Goal: Information Seeking & Learning: Learn about a topic

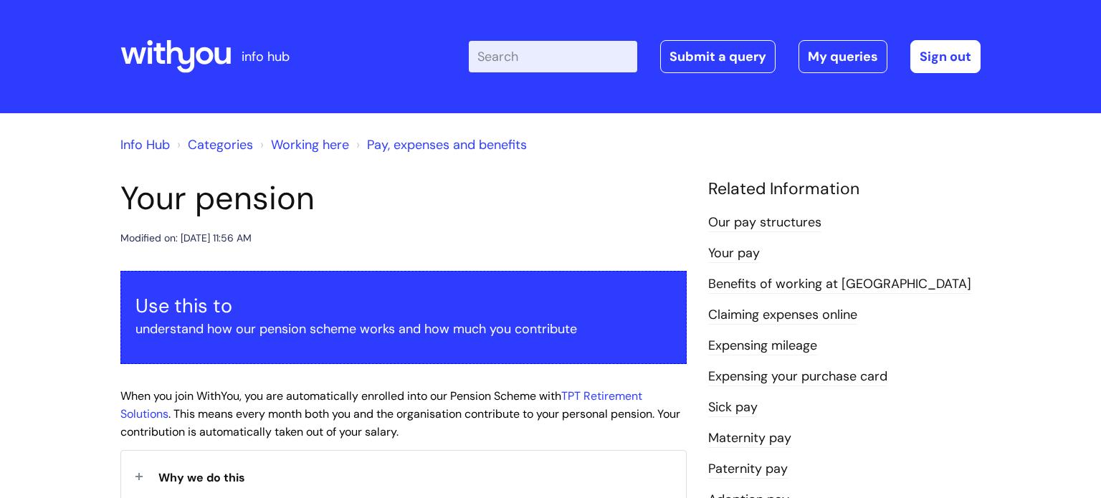
click at [440, 143] on link "Pay, expenses and benefits" at bounding box center [447, 144] width 160 height 17
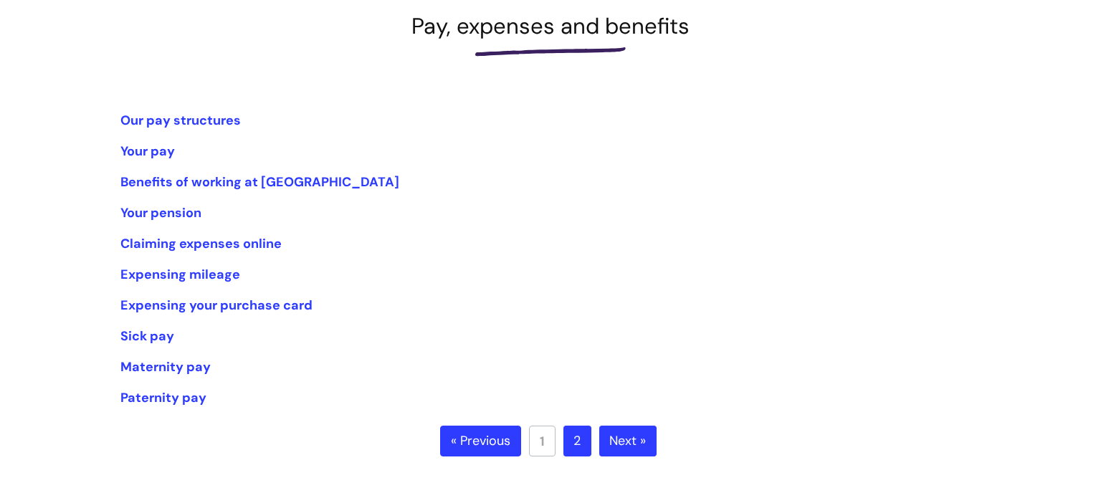
scroll to position [218, 0]
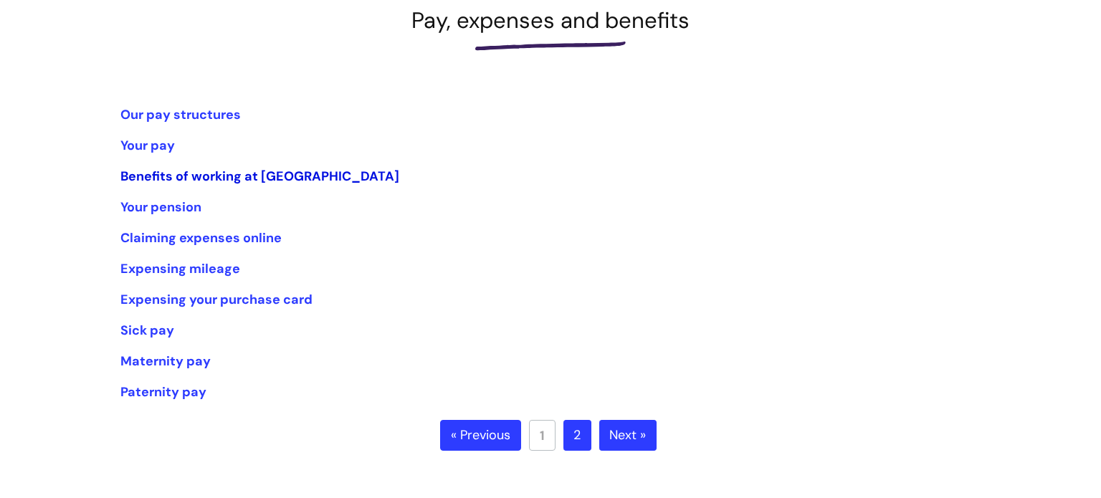
click at [219, 183] on link "Benefits of working at WithYou" at bounding box center [259, 176] width 279 height 17
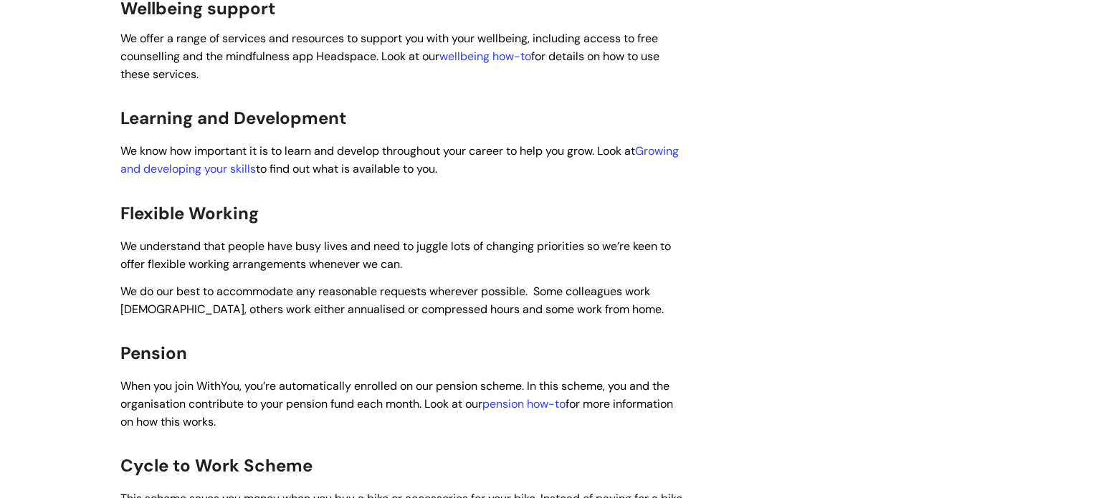
scroll to position [748, 0]
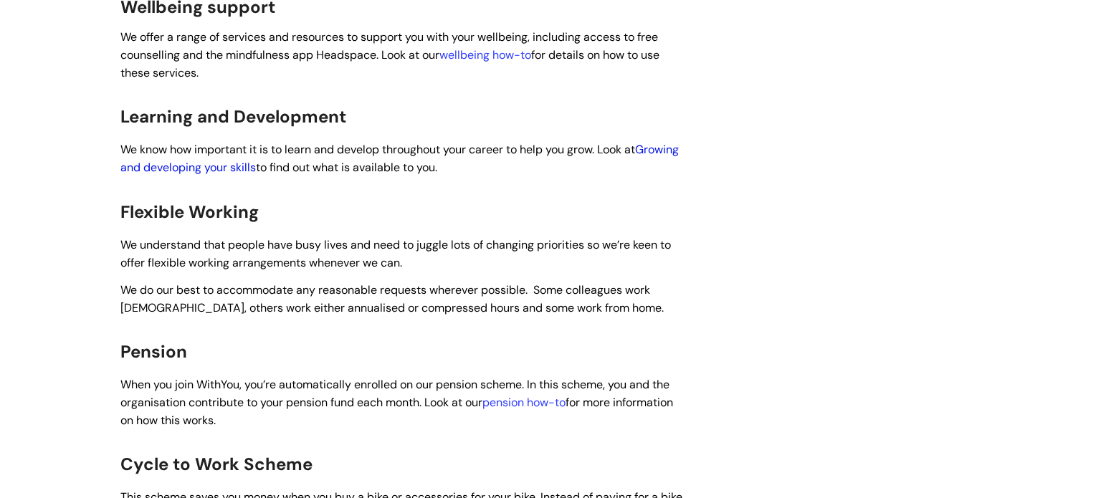
click at [227, 148] on link "Growing and developing your skills" at bounding box center [399, 158] width 558 height 33
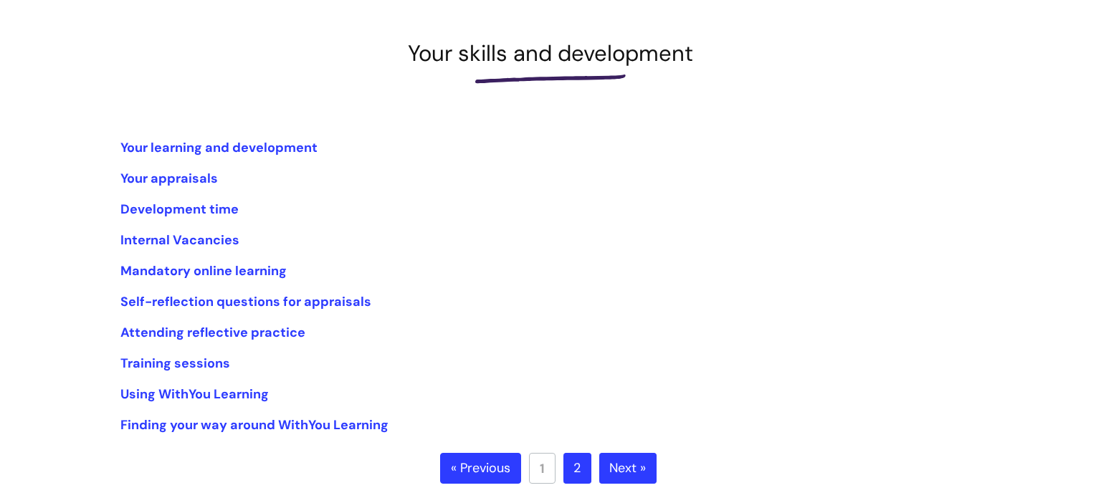
scroll to position [189, 0]
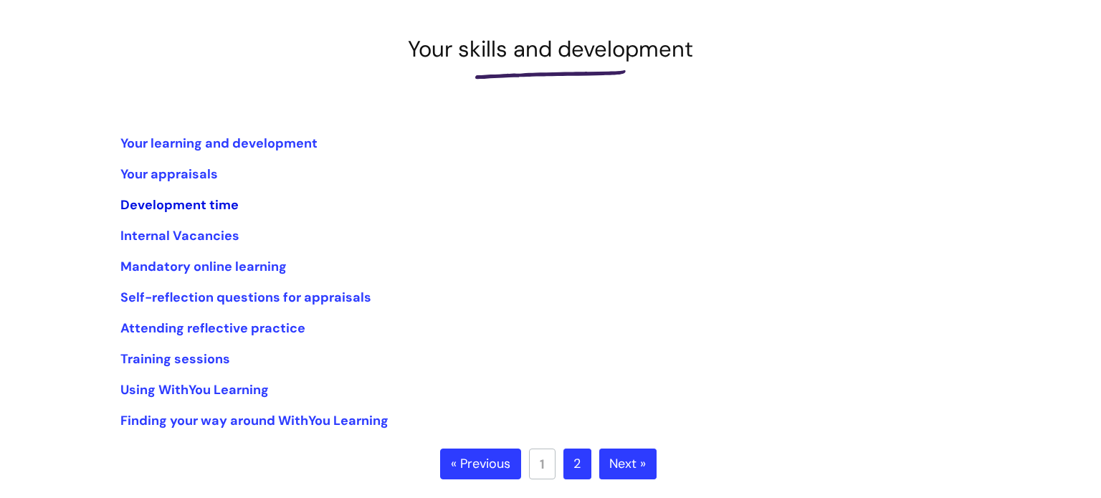
click at [219, 204] on link "Development time" at bounding box center [179, 204] width 118 height 17
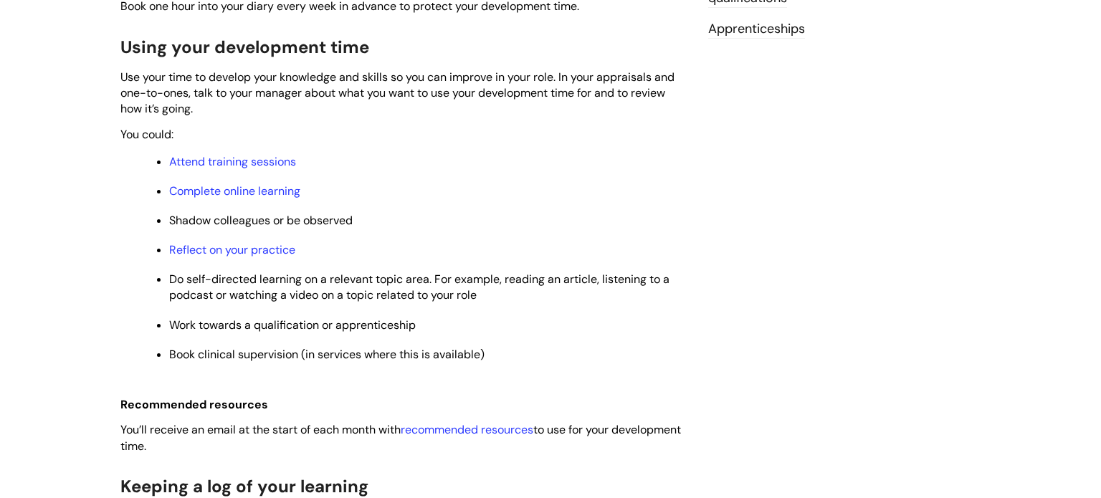
scroll to position [647, 0]
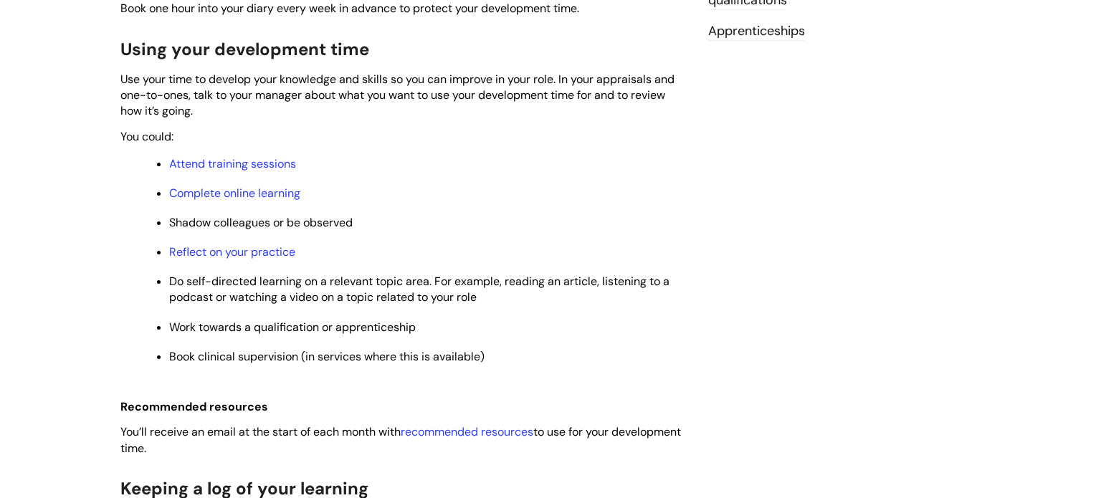
click at [256, 219] on span "Shadow colleagues or be observed" at bounding box center [261, 222] width 184 height 15
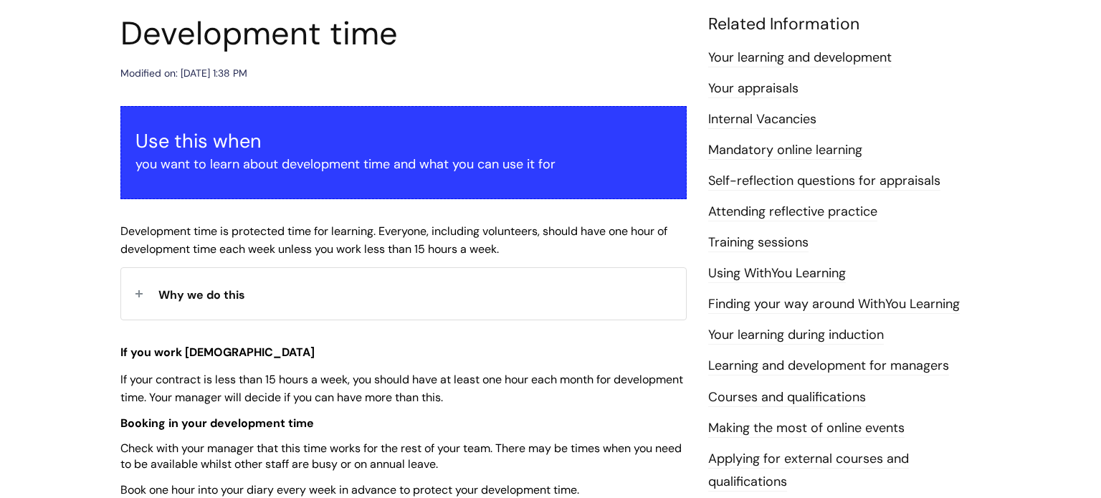
scroll to position [157, 0]
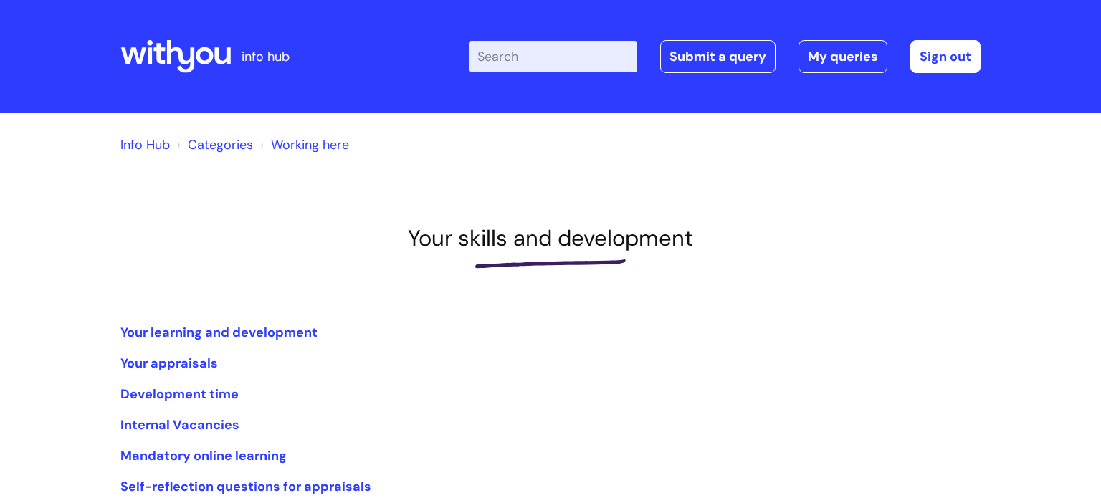
scroll to position [189, 0]
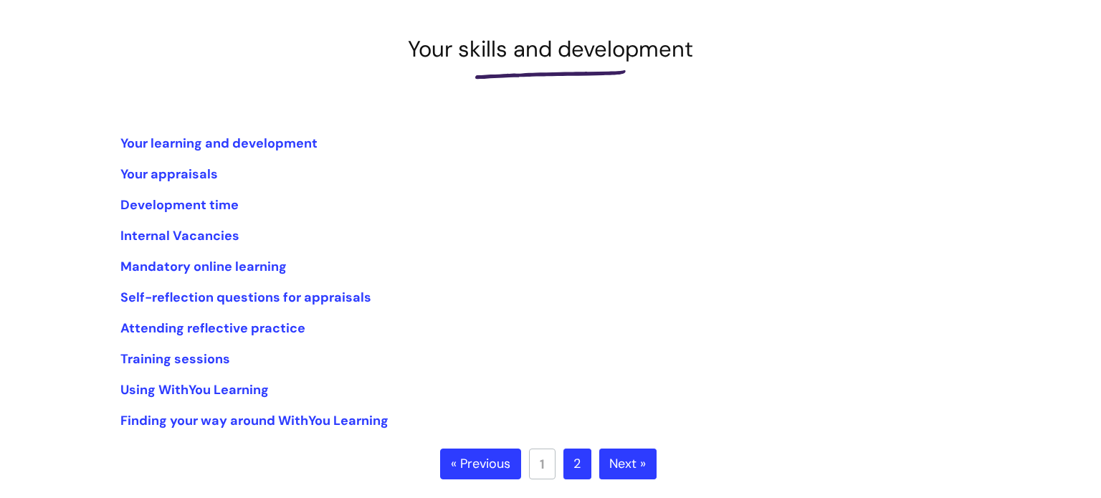
click at [319, 252] on ul "Your learning and development Your appraisals Development time Internal Vacanci…" at bounding box center [550, 282] width 860 height 301
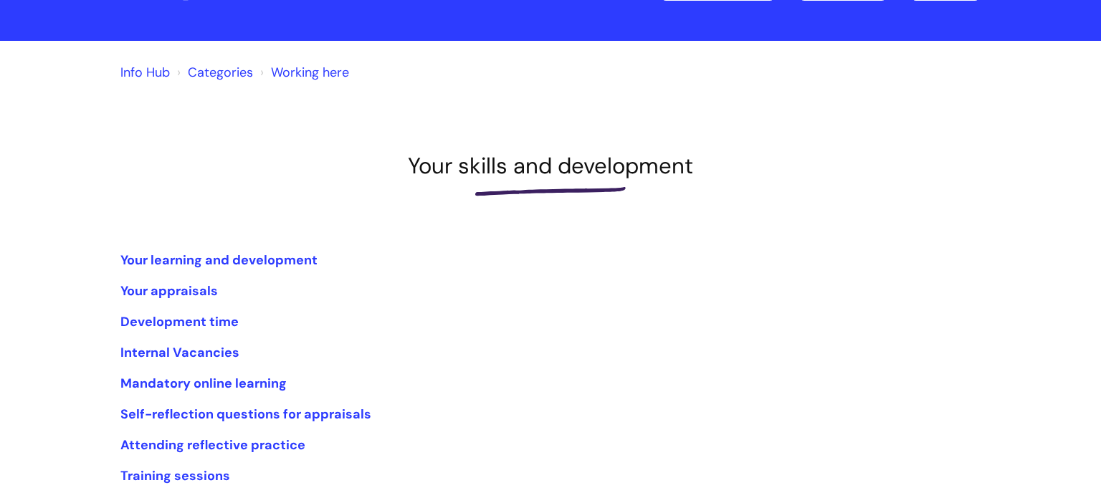
scroll to position [69, 0]
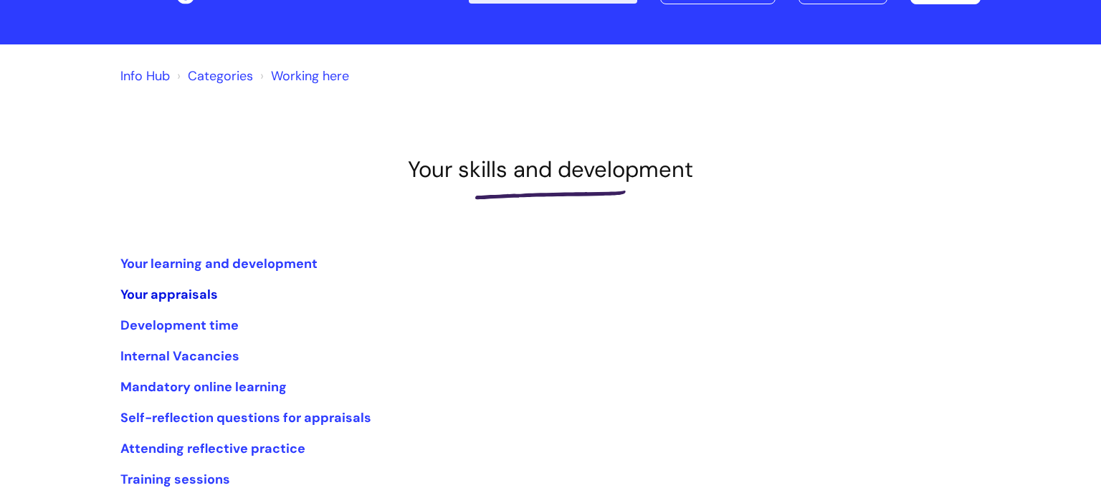
click at [158, 294] on link "Your appraisals" at bounding box center [168, 294] width 97 height 17
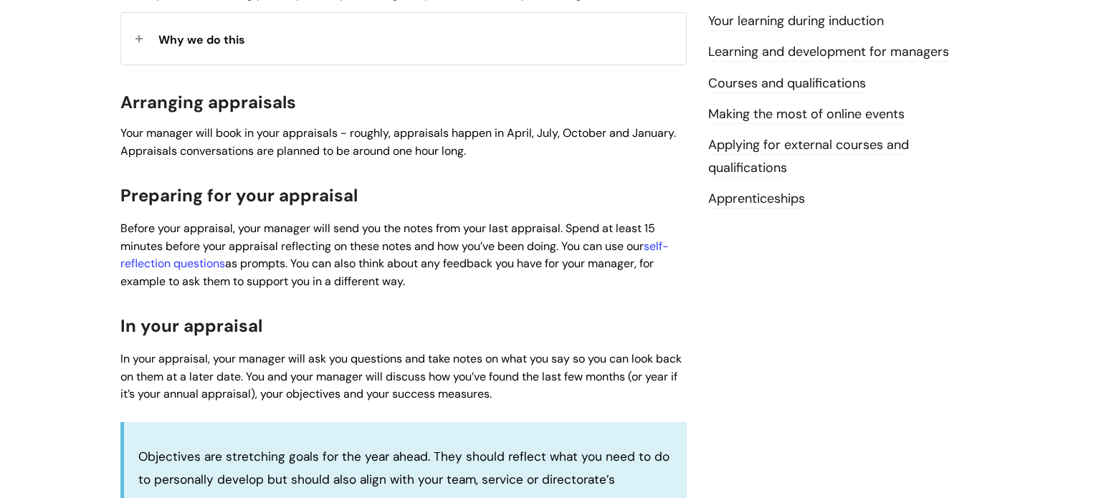
scroll to position [480, 0]
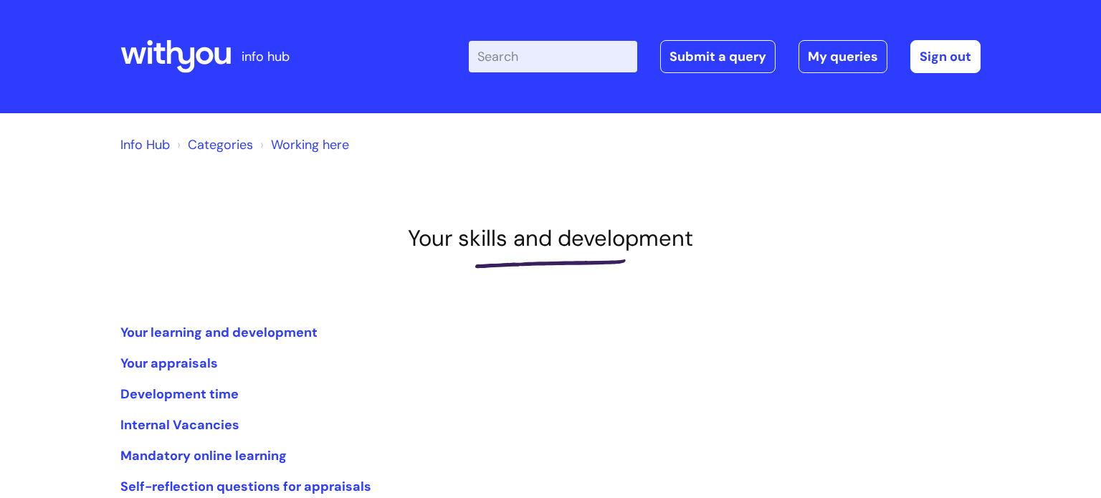
scroll to position [69, 0]
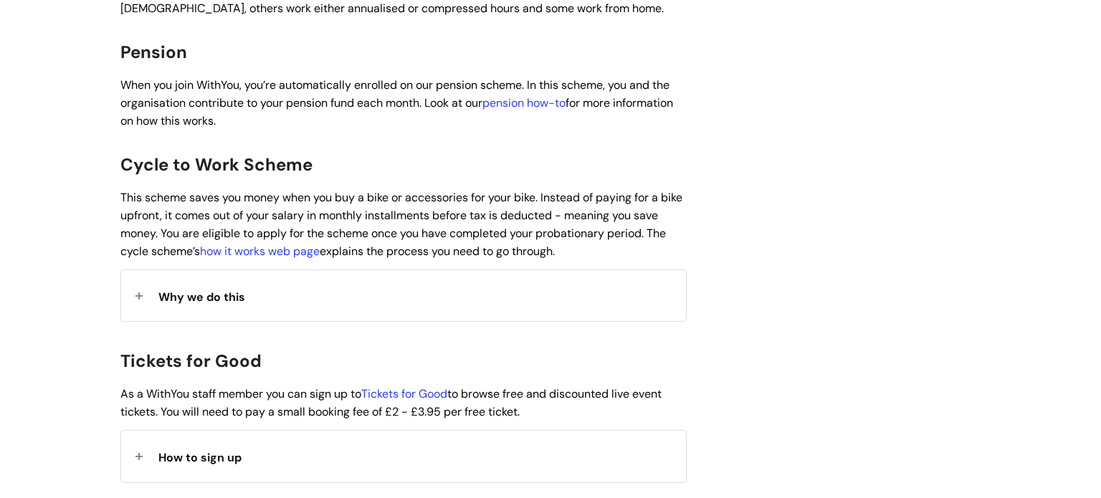
scroll to position [1050, 0]
click at [158, 189] on span "This scheme saves you money when you buy a bike or accessories for your bike. I…" at bounding box center [401, 223] width 562 height 68
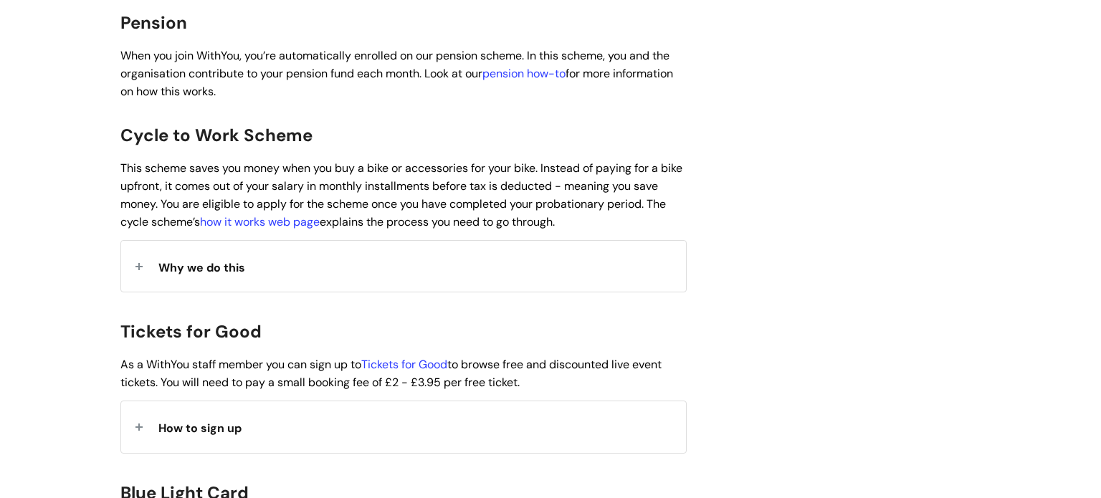
scroll to position [1081, 0]
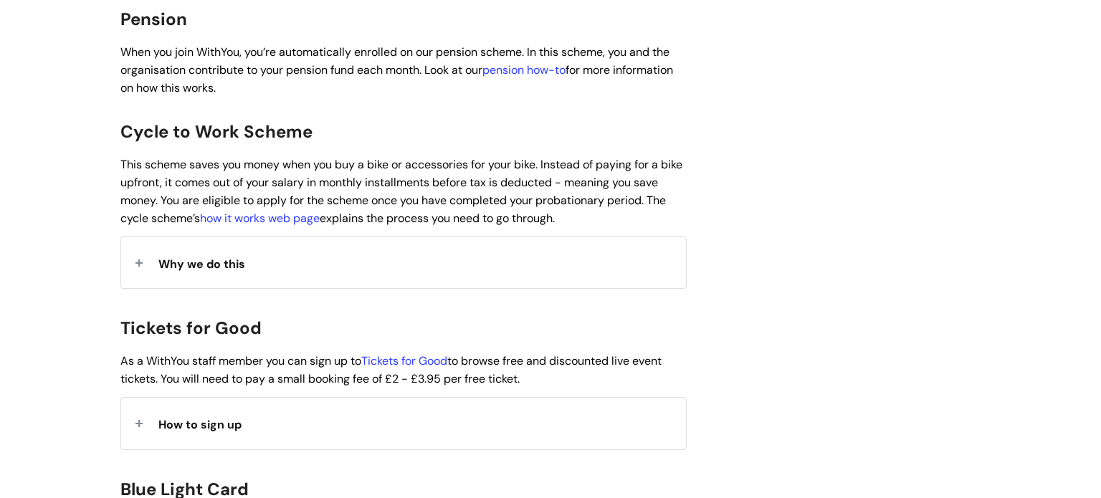
click at [169, 257] on span "Why we do this" at bounding box center [201, 264] width 87 height 15
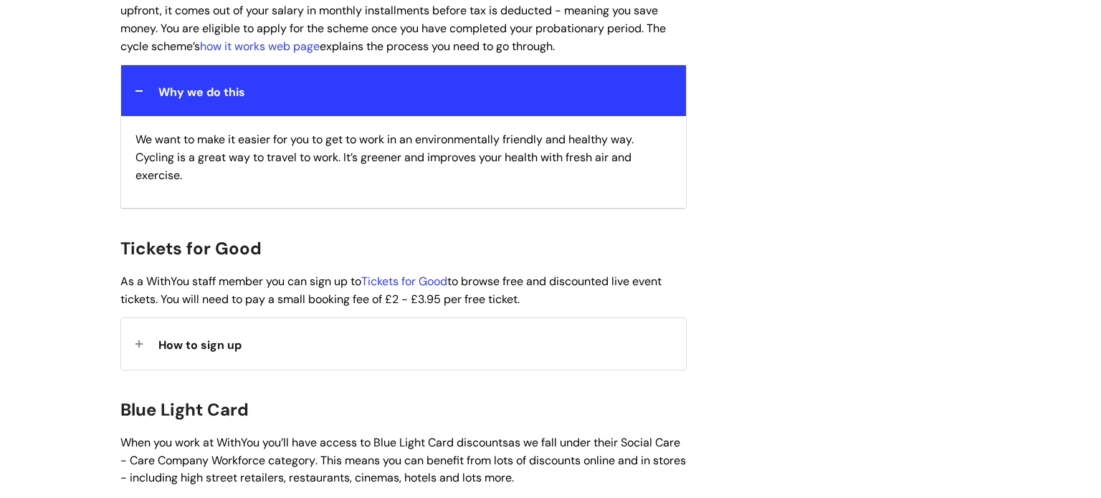
scroll to position [1255, 0]
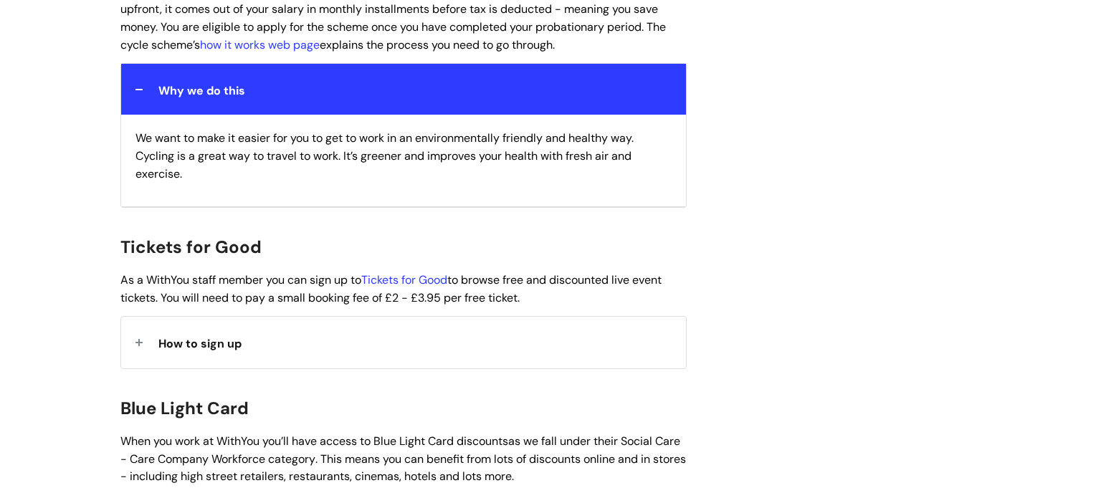
click at [282, 334] on div "How to sign up" at bounding box center [403, 342] width 565 height 51
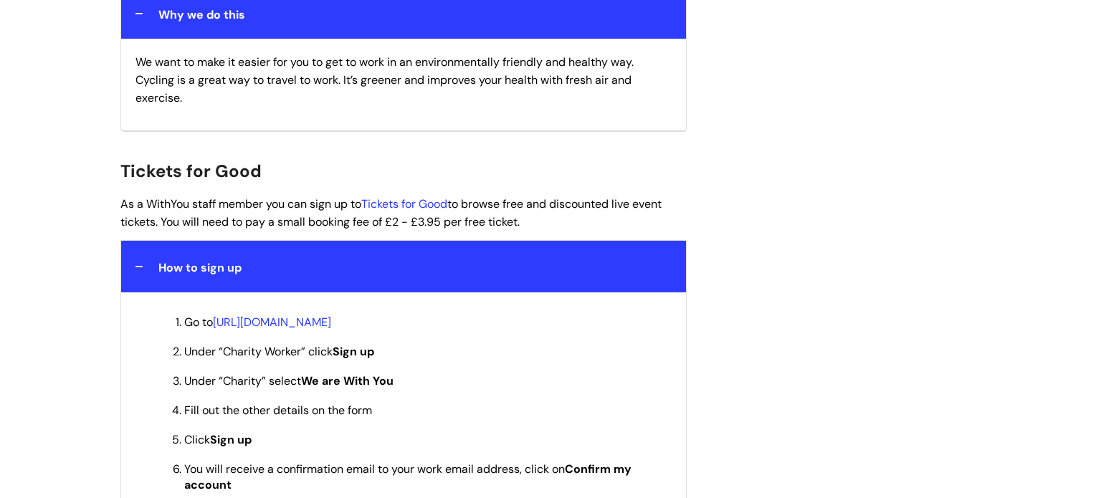
scroll to position [1333, 0]
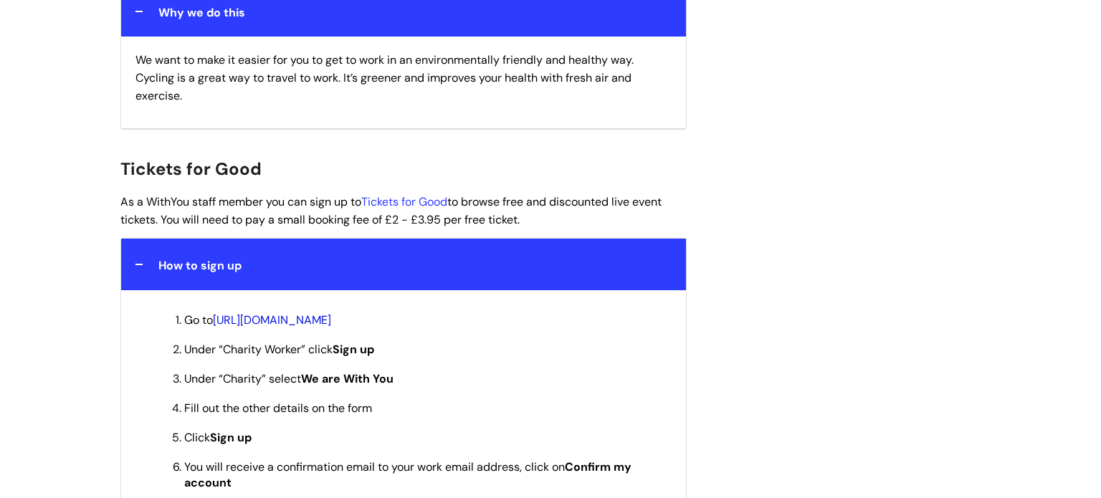
click at [298, 313] on link "https://www.ticketsforgood.org/member-signup#signup" at bounding box center [272, 320] width 118 height 15
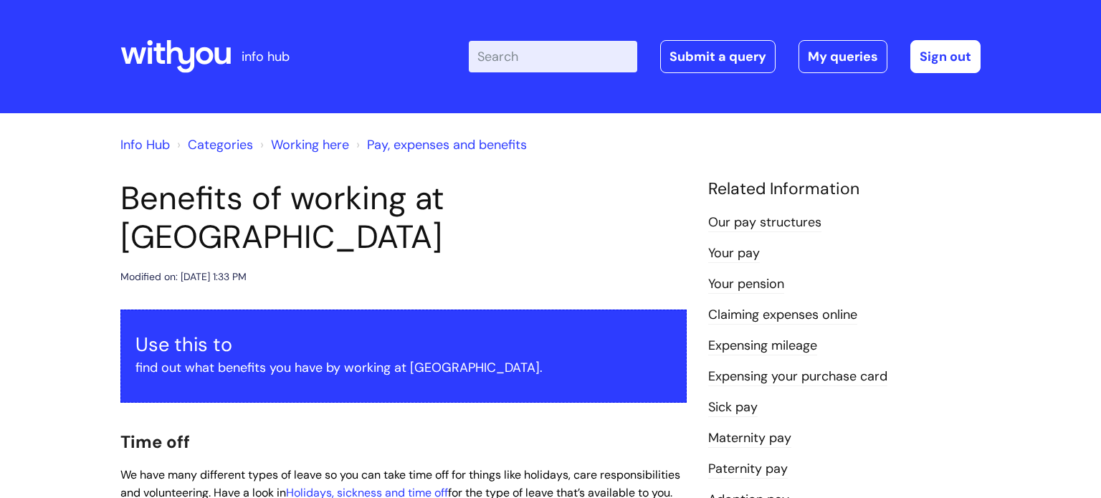
scroll to position [1333, 0]
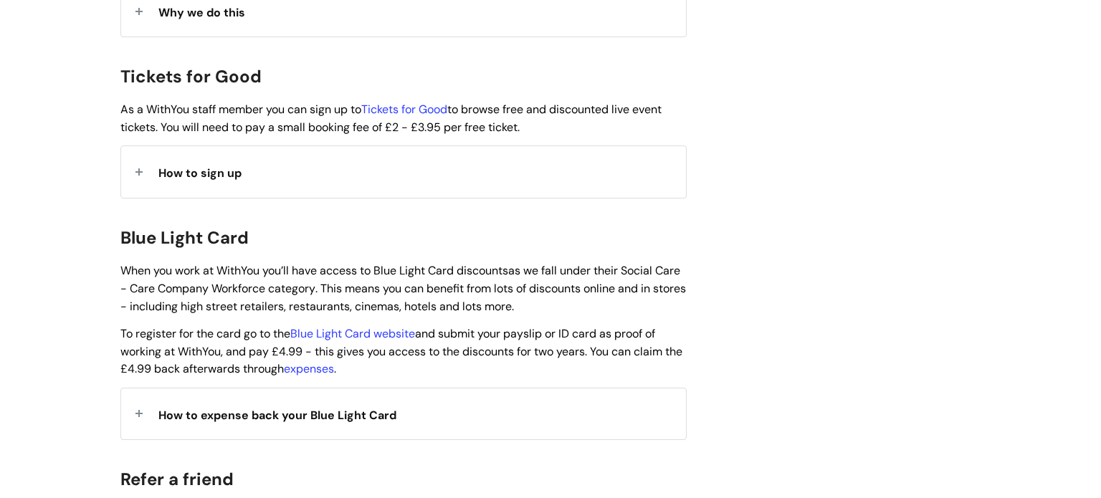
click at [189, 166] on span "How to sign up" at bounding box center [199, 173] width 83 height 15
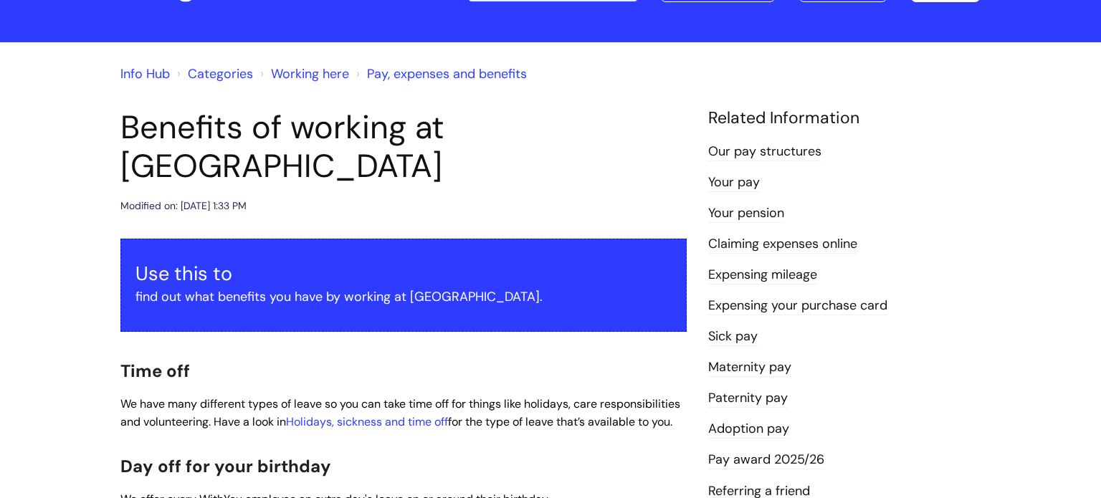
scroll to position [0, 0]
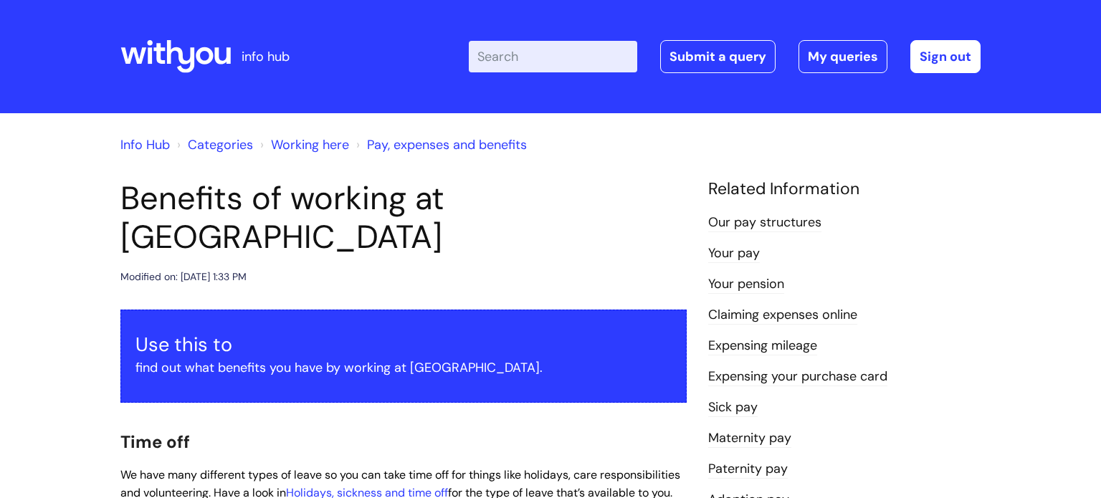
click at [728, 257] on link "Your pay" at bounding box center [734, 253] width 52 height 19
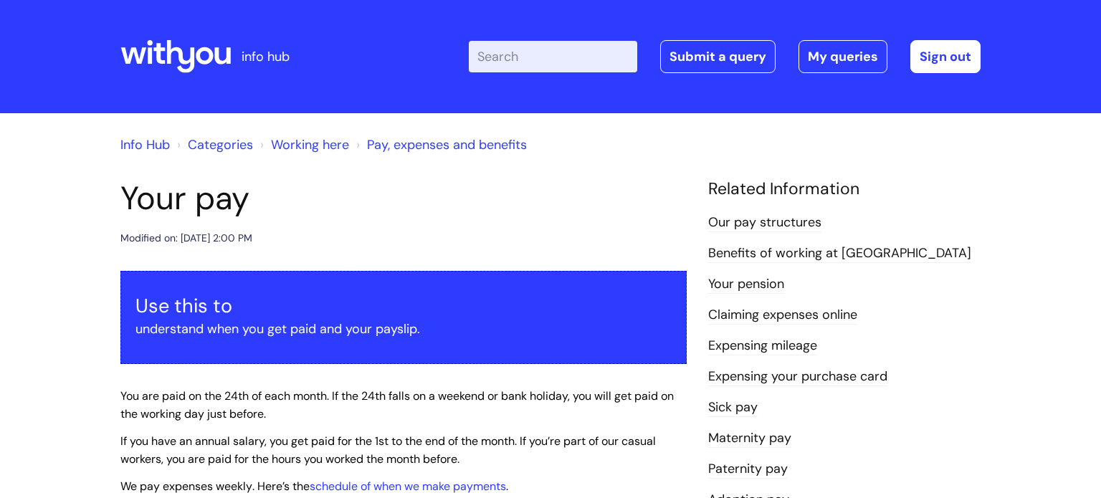
click at [739, 215] on link "Our pay structures" at bounding box center [764, 223] width 113 height 19
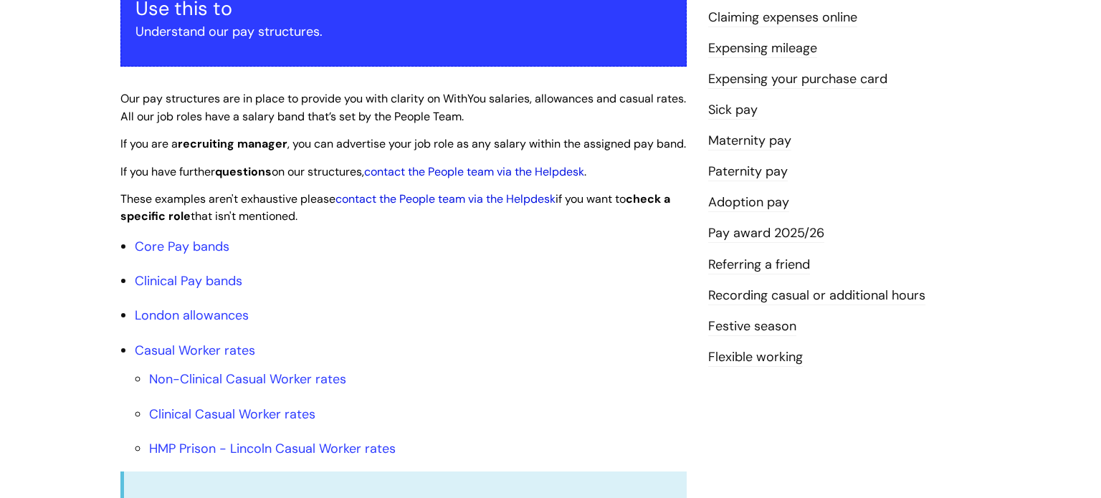
scroll to position [300, 0]
